Goal: Information Seeking & Learning: Find specific fact

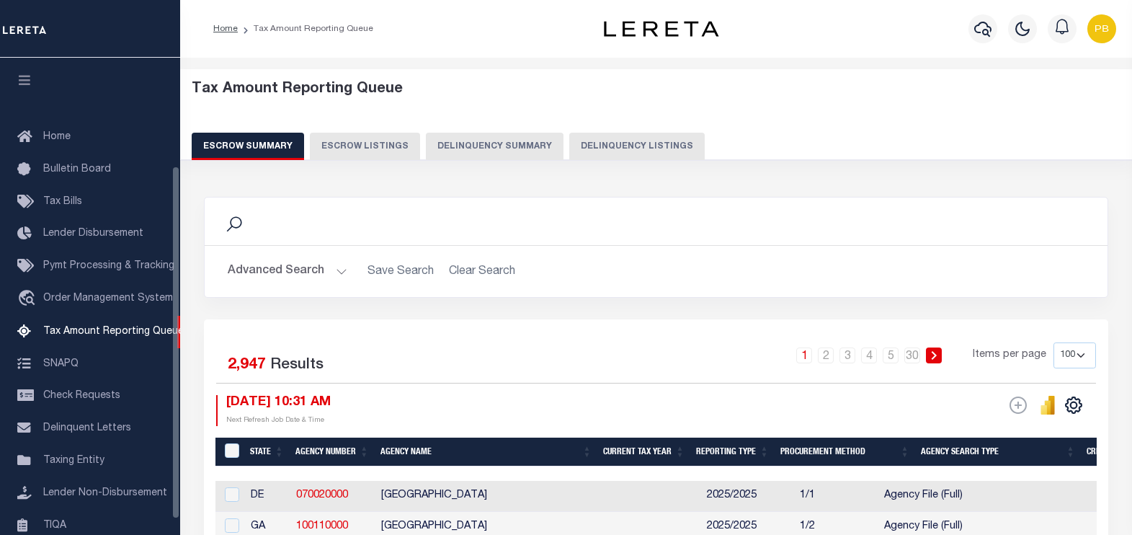
click at [584, 150] on button "Delinquency Listings" at bounding box center [636, 146] width 135 height 27
select select "100"
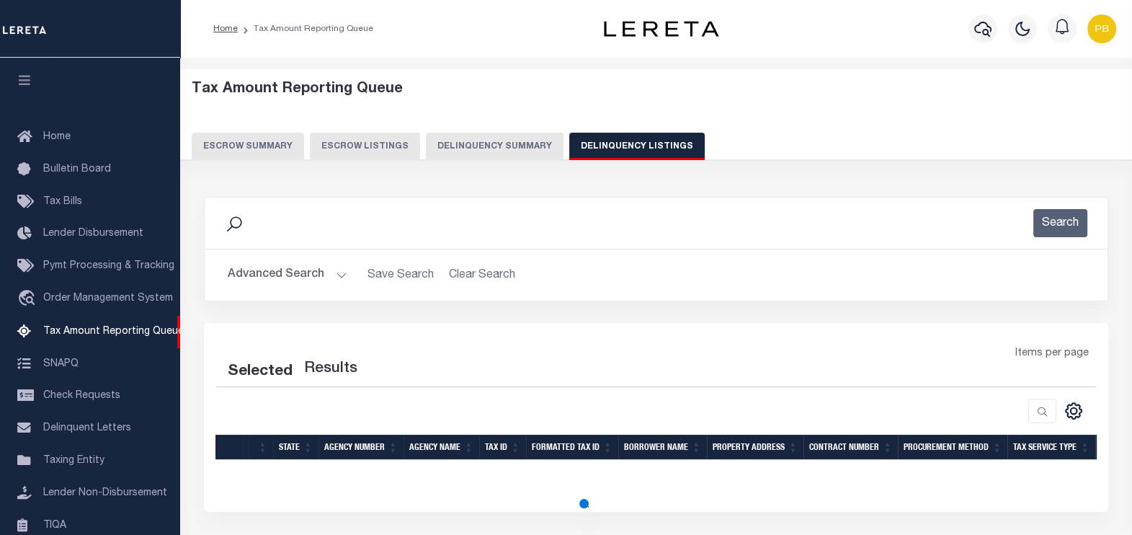
scroll to position [146, 0]
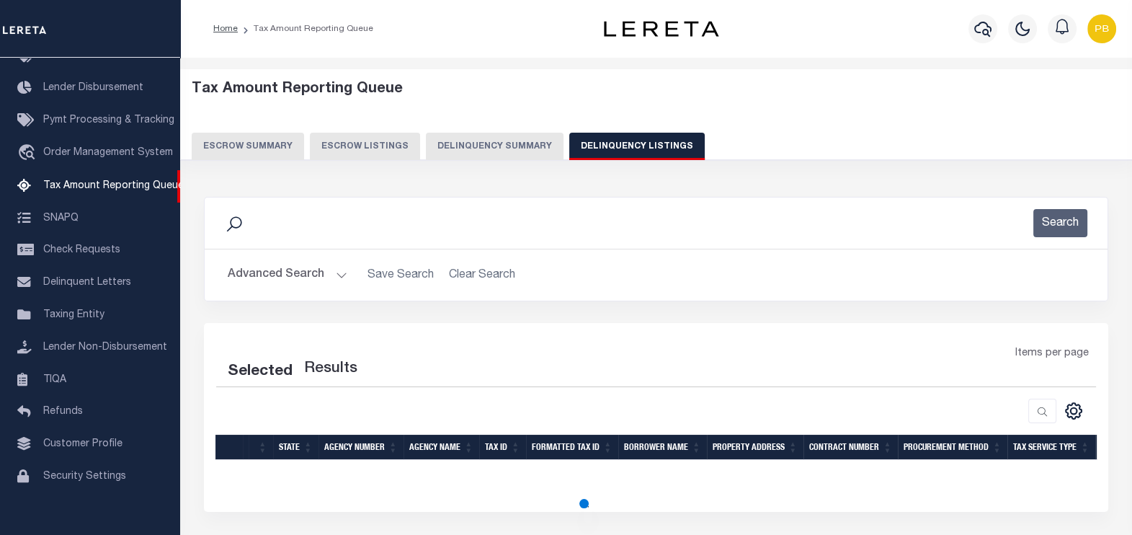
select select "100"
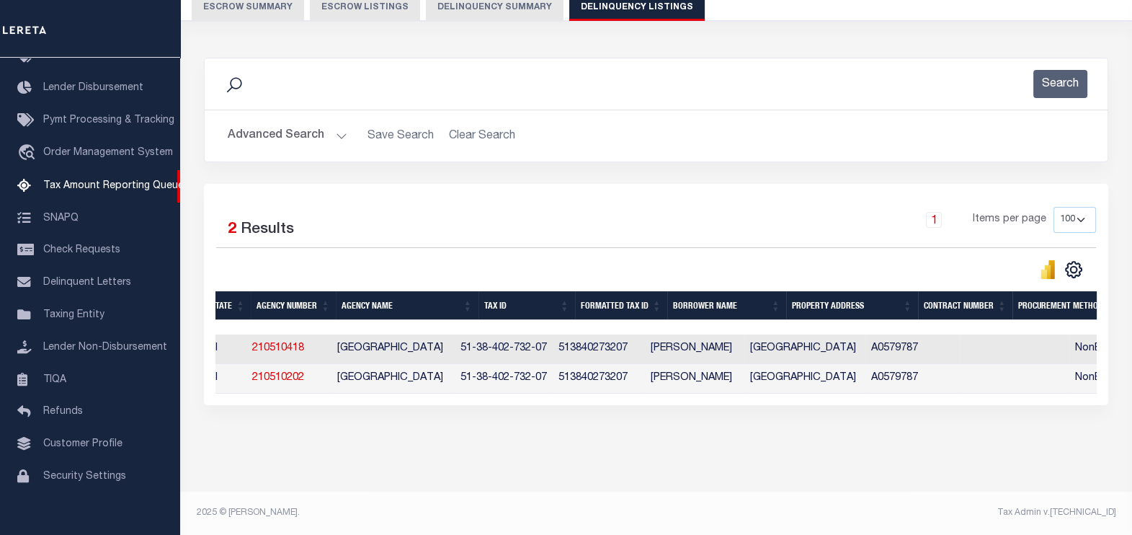
scroll to position [0, 0]
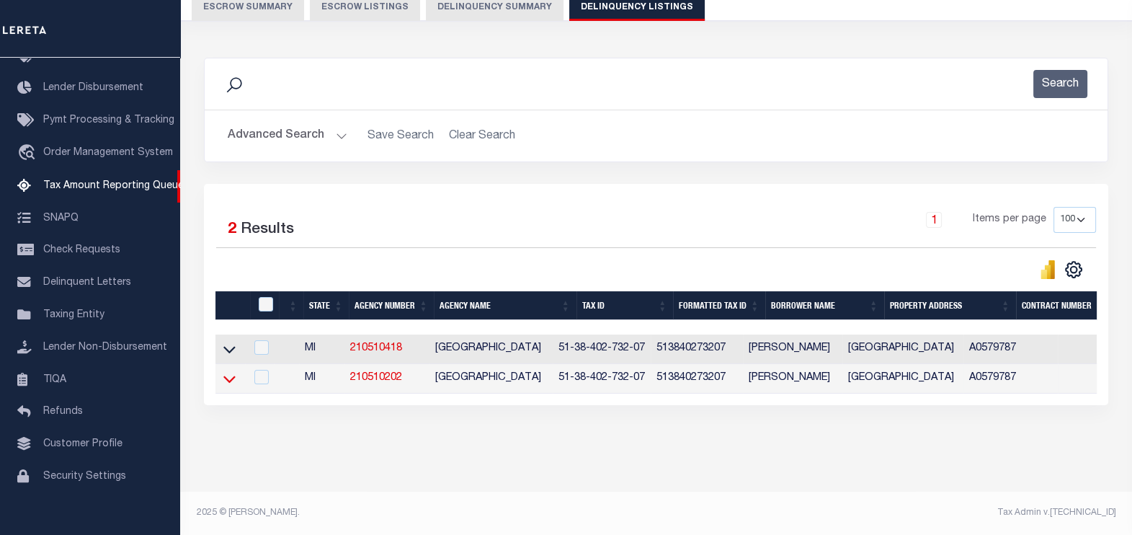
click at [228, 371] on icon at bounding box center [229, 378] width 12 height 15
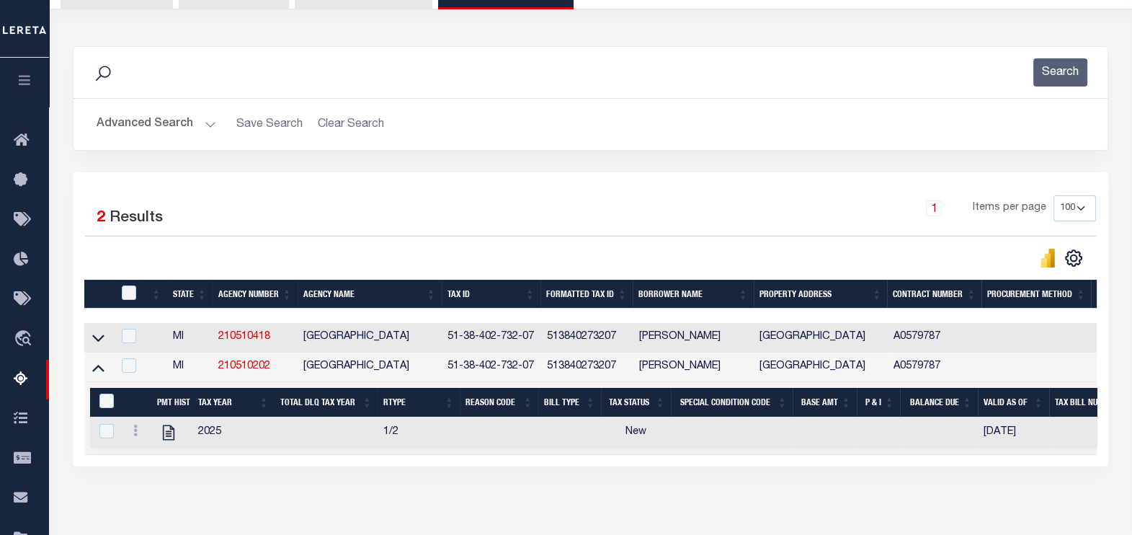
click at [210, 120] on button "Advanced Search" at bounding box center [157, 124] width 120 height 28
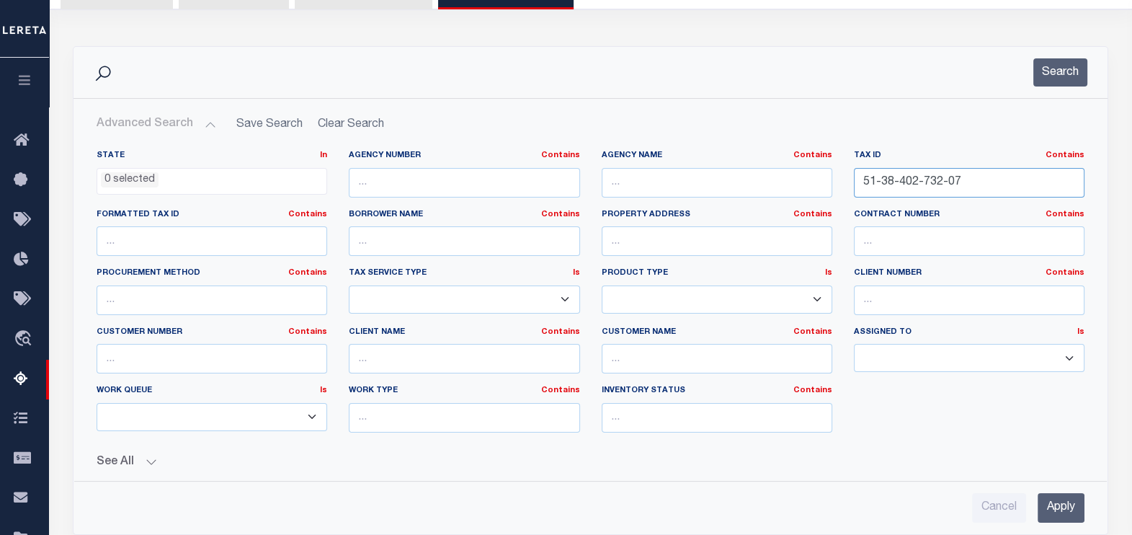
drag, startPoint x: 979, startPoint y: 184, endPoint x: 685, endPoint y: 182, distance: 294.7
click at [686, 182] on div "State In In AK AL AR AZ CA CO CT DC DE FL GA GU HI IA ID IL IN KS [GEOGRAPHIC_D…" at bounding box center [591, 297] width 1010 height 294
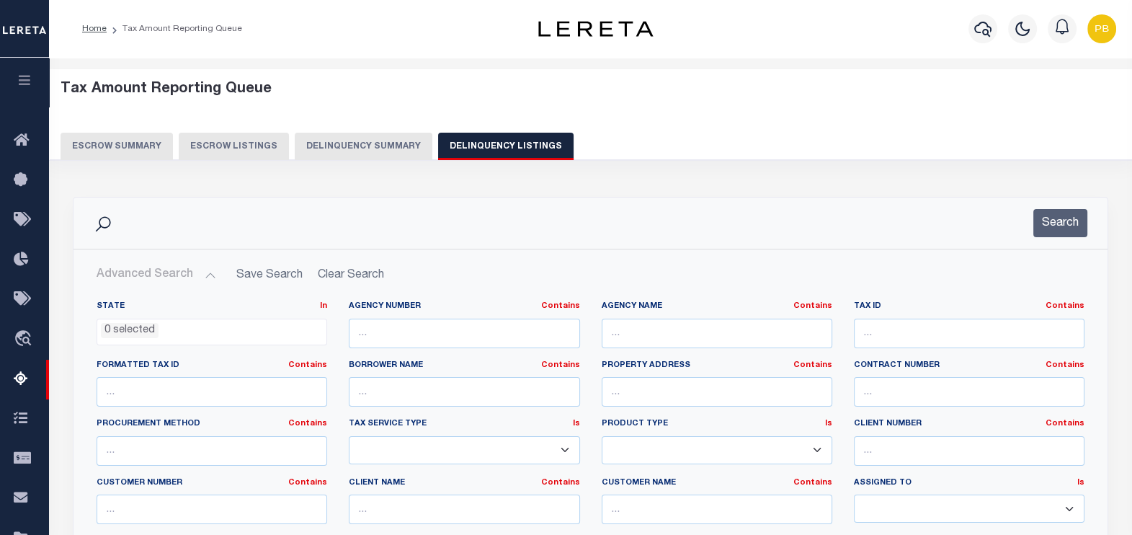
click at [1065, 71] on div "Tax Amount Reporting Queue Escrow Summary Escrow Listings Delinquency Summary" at bounding box center [591, 114] width 1090 height 91
click at [980, 30] on icon "button" at bounding box center [982, 28] width 17 height 17
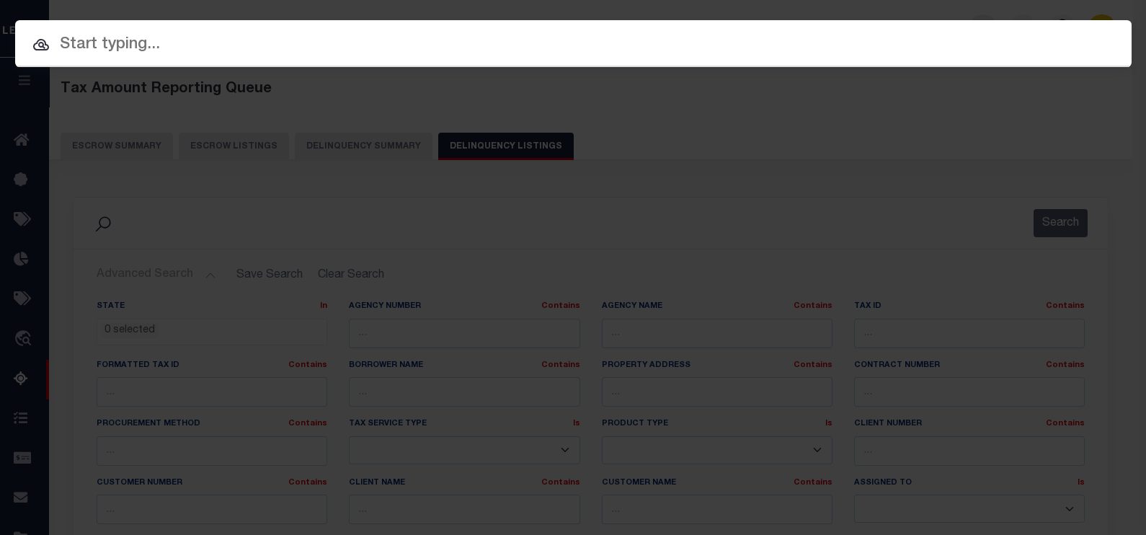
paste input "10030394"
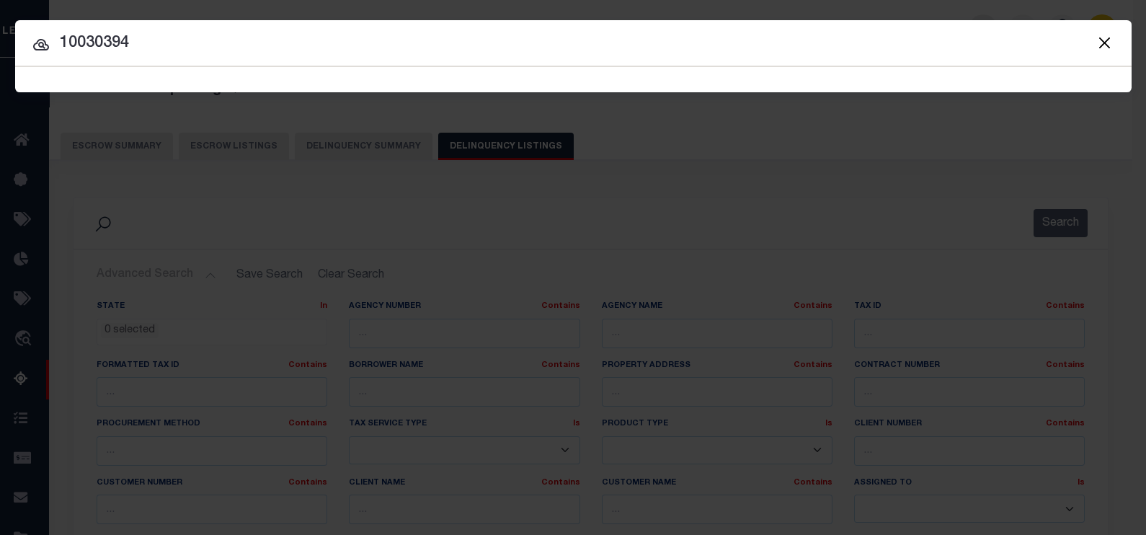
type input "10030394"
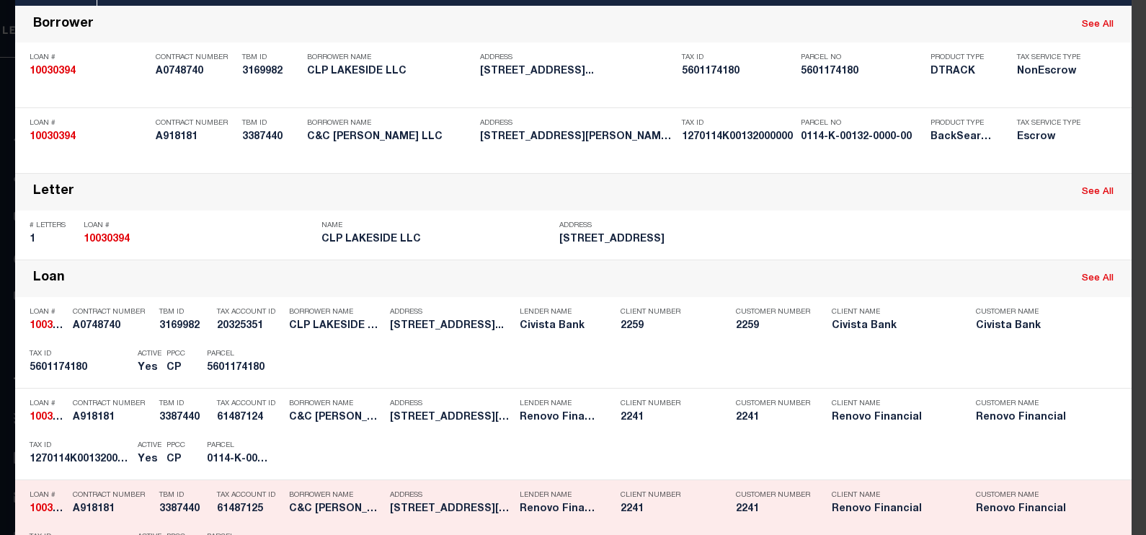
scroll to position [270, 0]
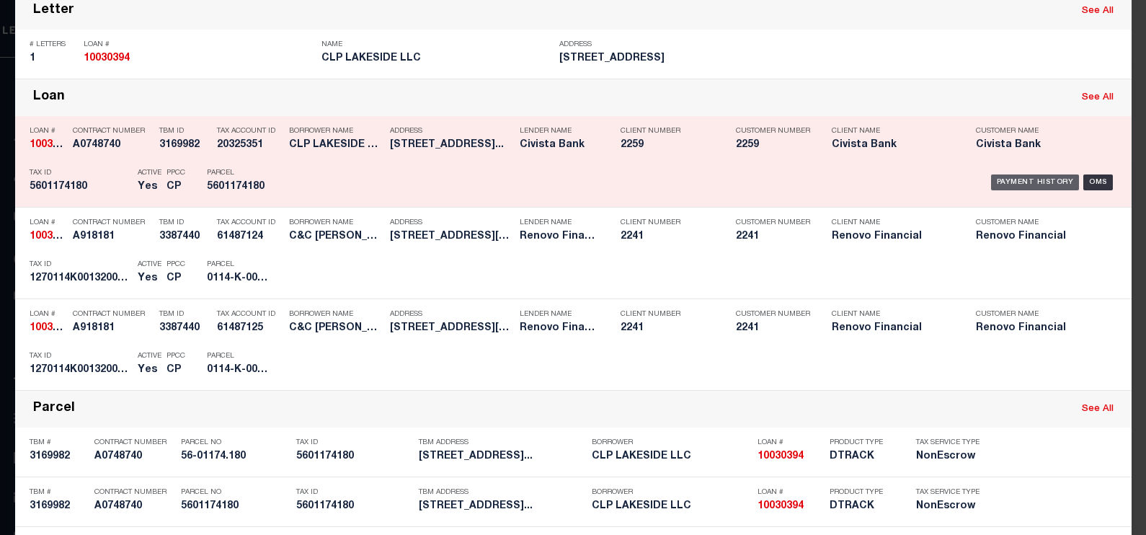
click at [1030, 179] on div "Payment History" at bounding box center [1035, 182] width 89 height 16
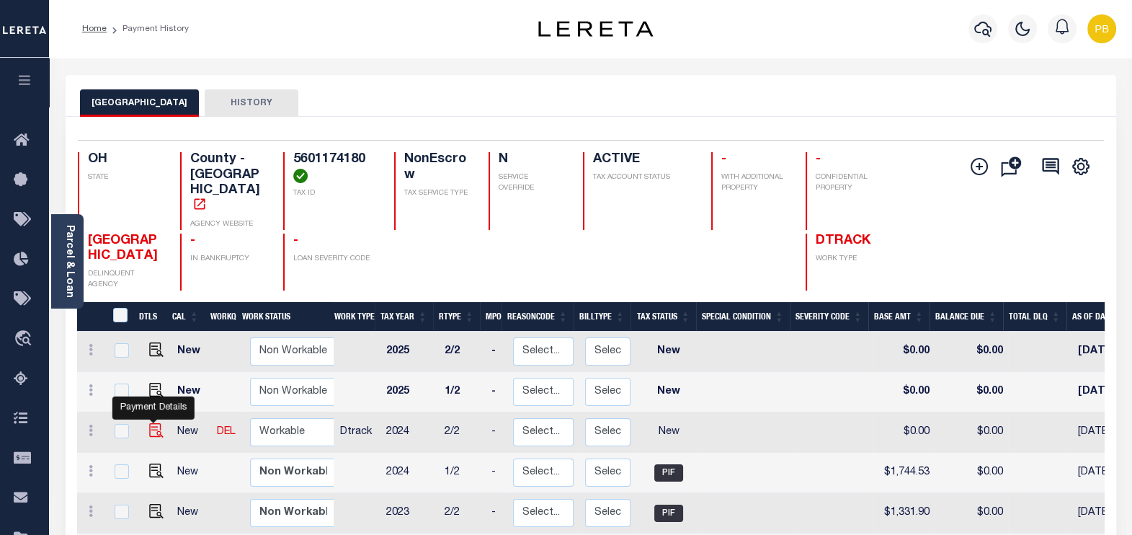
click at [150, 423] on img "" at bounding box center [156, 430] width 14 height 14
checkbox input "true"
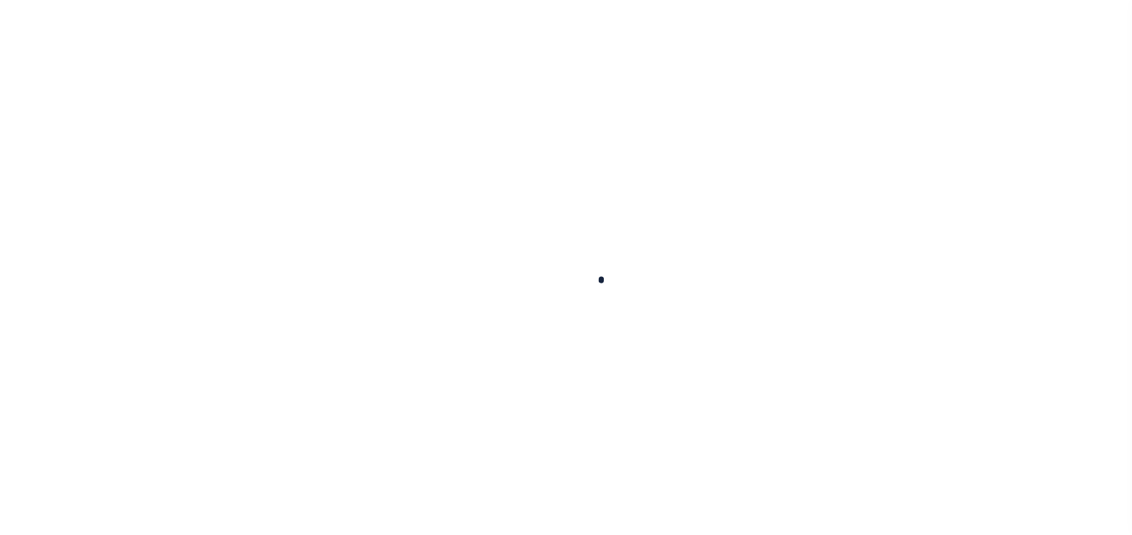
checkbox input "false"
type input "[DATE]"
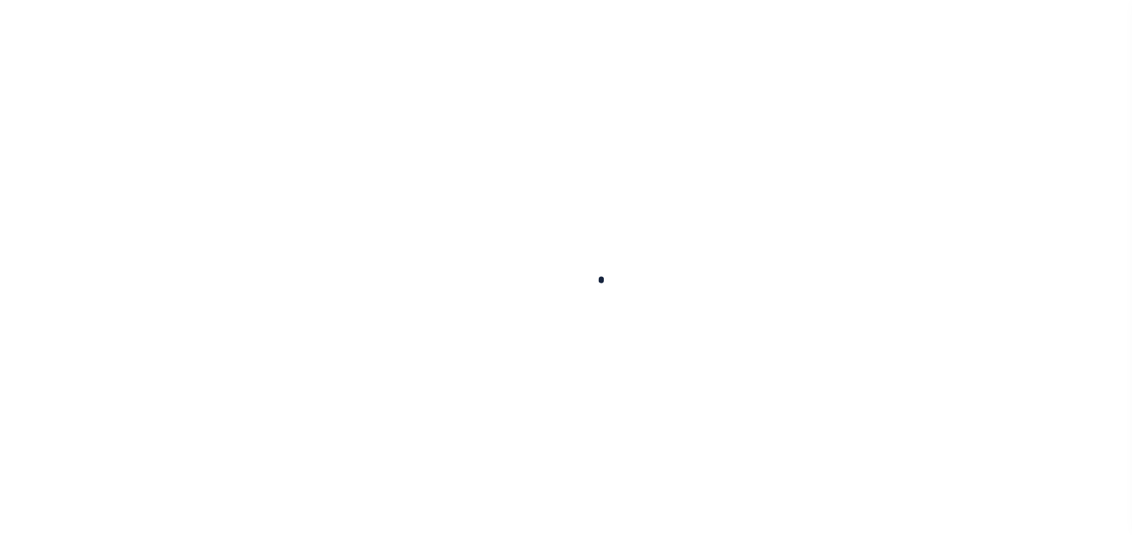
select select "NW2"
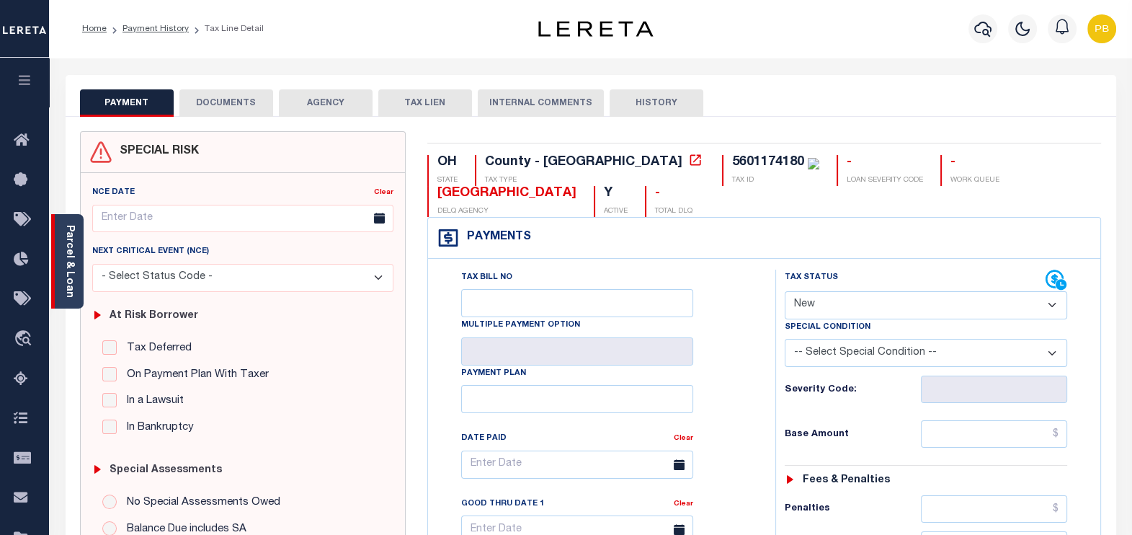
click at [68, 264] on link "Parcel & Loan" at bounding box center [69, 261] width 10 height 73
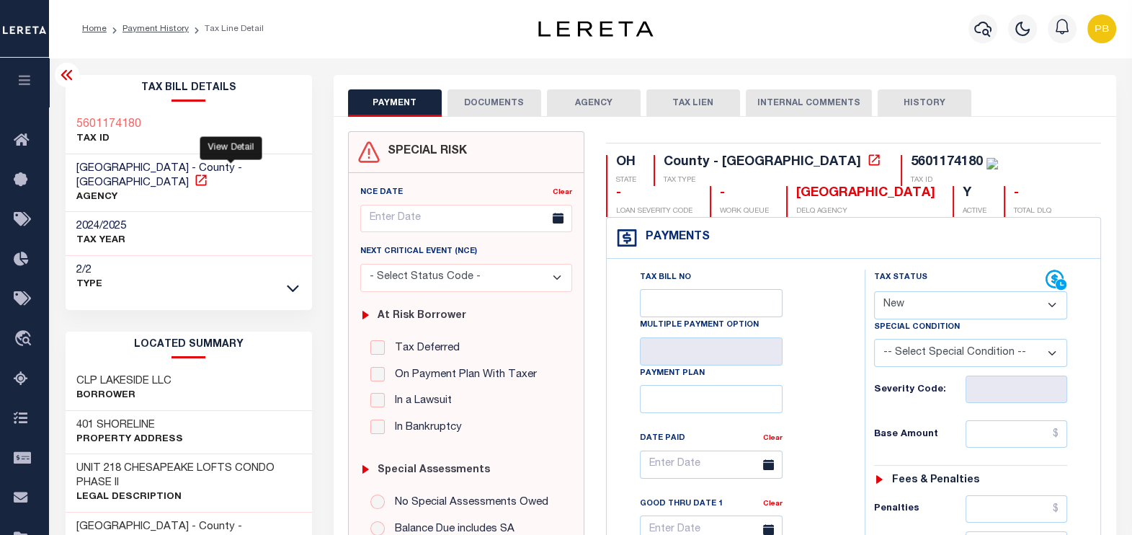
click at [206, 174] on icon at bounding box center [200, 179] width 11 height 11
drag, startPoint x: 146, startPoint y: 166, endPoint x: 74, endPoint y: 166, distance: 71.3
click at [74, 166] on div "ERIE COUNTY - County - OH AGENCY" at bounding box center [189, 183] width 246 height 58
copy span "[GEOGRAPHIC_DATA]"
drag, startPoint x: 182, startPoint y: 367, endPoint x: 75, endPoint y: 364, distance: 107.4
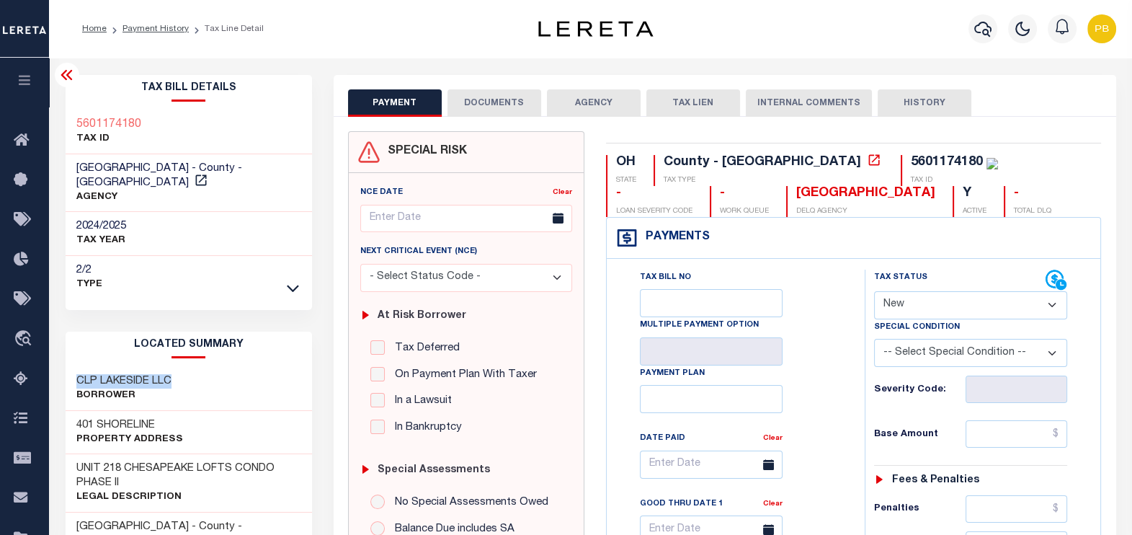
click at [75, 367] on div "CLP LAKESIDE LLC Borrower" at bounding box center [189, 389] width 246 height 44
copy h3 "CLP LAKESIDE LLC"
click at [156, 432] on p "Property Address" at bounding box center [129, 439] width 107 height 14
drag, startPoint x: 161, startPoint y: 411, endPoint x: 72, endPoint y: 411, distance: 88.6
click at [72, 411] on div "401 SHORELINE Property Address" at bounding box center [189, 433] width 246 height 44
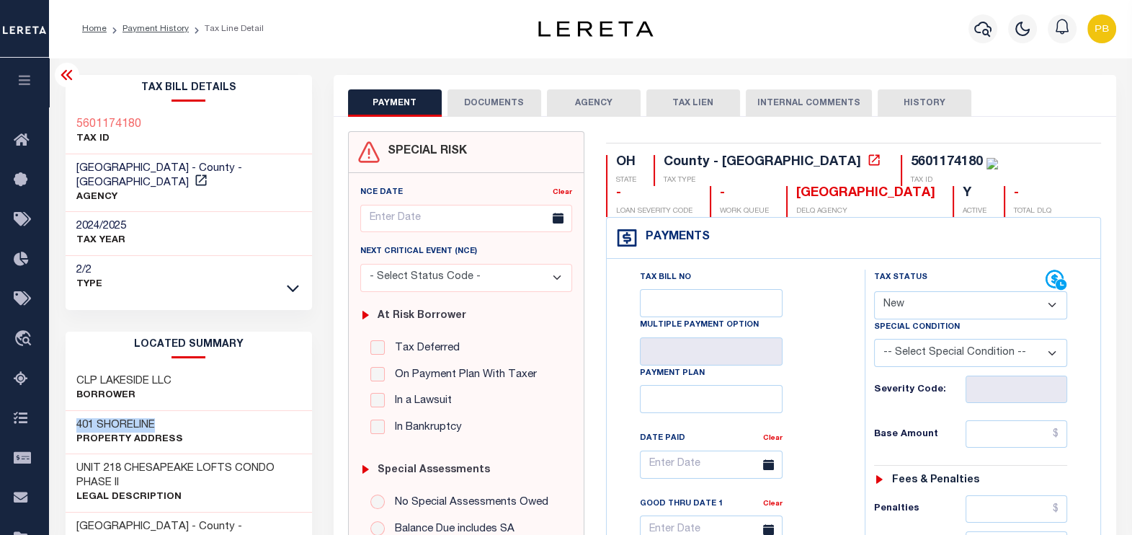
copy h3 "401 SHORELINE"
